Goal: Obtain resource: Obtain resource

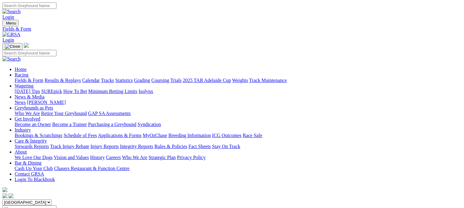
scroll to position [85, 0]
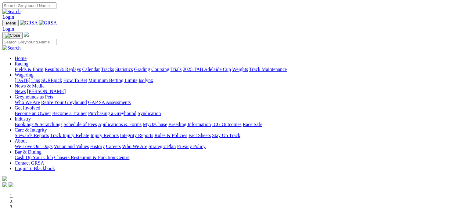
click at [20, 67] on link "Fields & Form" at bounding box center [29, 69] width 29 height 5
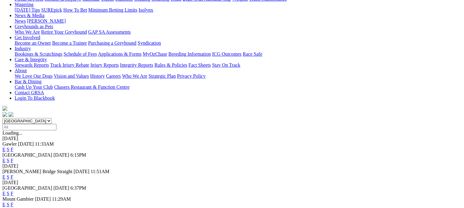
scroll to position [93, 0]
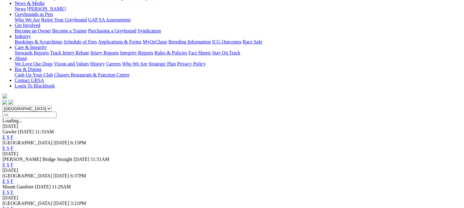
click at [13, 206] on link "F" at bounding box center [12, 208] width 3 height 5
